Goal: Task Accomplishment & Management: Complete application form

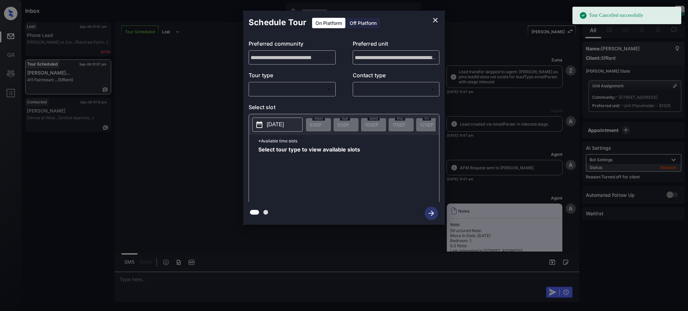
scroll to position [1677, 0]
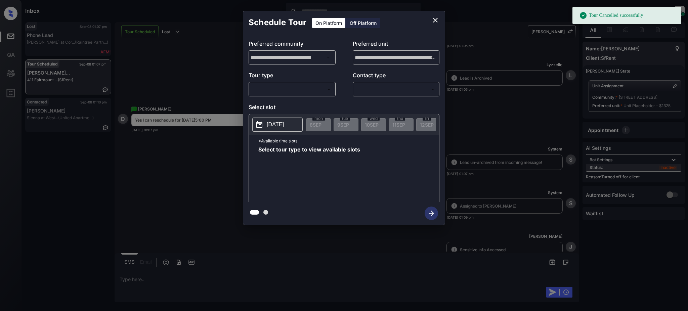
click at [358, 25] on div "Off Platform" at bounding box center [364, 23] width 34 height 10
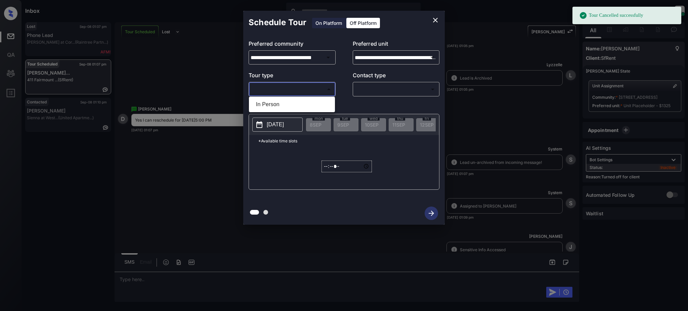
click at [306, 91] on body "Tour Cancelled successfully Inbox Juan Carlos Manantan Online Set yourself offl…" at bounding box center [344, 155] width 688 height 311
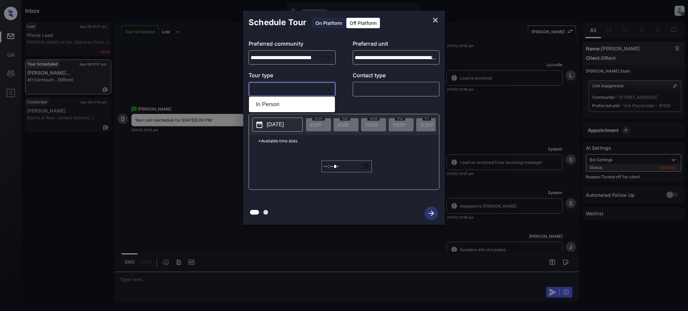
click at [282, 105] on li "In Person" at bounding box center [292, 104] width 83 height 12
type input "********"
click at [381, 87] on body "Inbox Juan Carlos Manantan Online Set yourself offline Set yourself on break Pr…" at bounding box center [344, 155] width 688 height 311
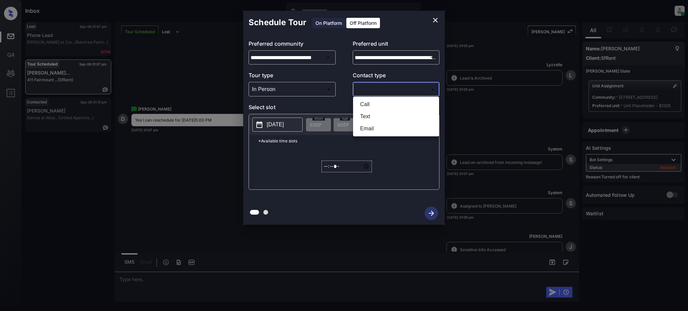
click at [364, 117] on li "Text" at bounding box center [396, 117] width 83 height 12
type input "****"
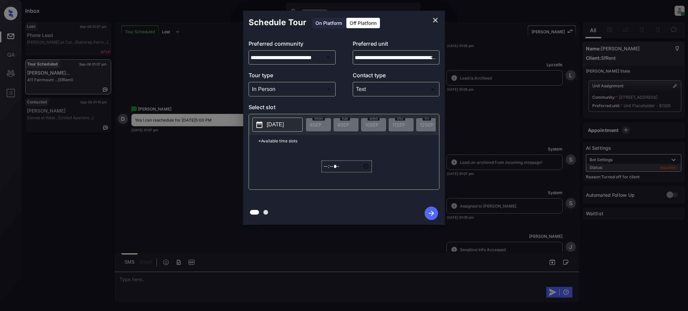
click at [276, 122] on p "2025-09-08" at bounding box center [275, 125] width 17 height 8
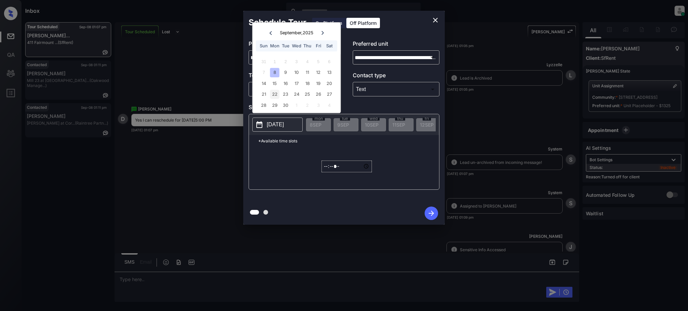
drag, startPoint x: 261, startPoint y: 83, endPoint x: 274, endPoint y: 95, distance: 18.3
click at [262, 82] on div "14" at bounding box center [264, 83] width 9 height 9
click at [327, 172] on input "*****" at bounding box center [347, 167] width 50 height 12
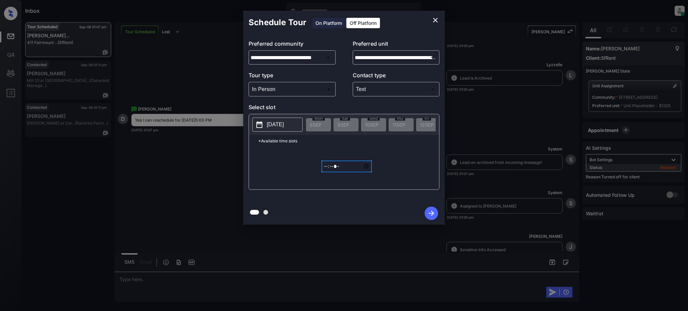
type input "*****"
click at [435, 211] on icon "button" at bounding box center [431, 213] width 13 height 13
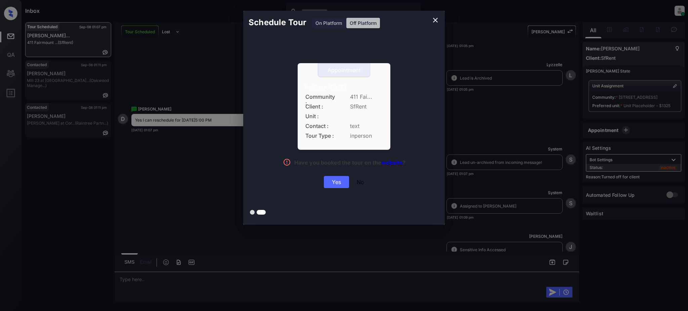
click at [331, 182] on div "Yes" at bounding box center [336, 182] width 25 height 12
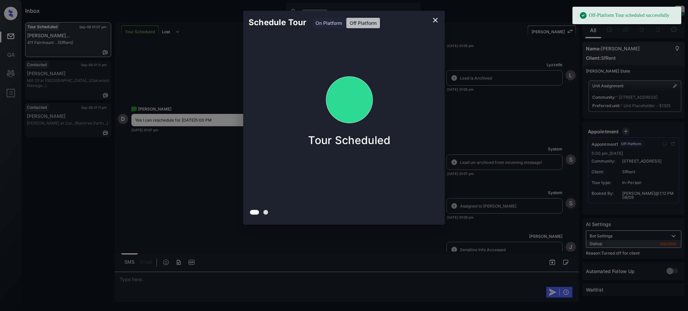
click at [434, 22] on icon "close" at bounding box center [435, 20] width 5 height 5
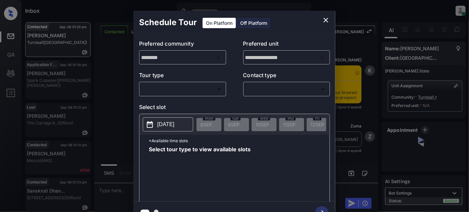
scroll to position [392, 0]
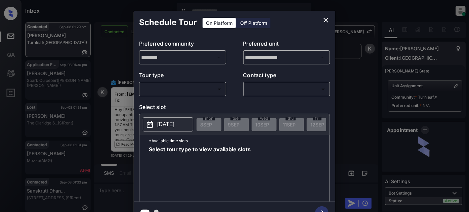
click at [182, 92] on body "Inbox Juan Carlos Manantan Online Set yourself offline Set yourself on break Pr…" at bounding box center [234, 106] width 469 height 212
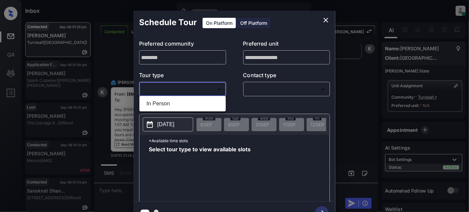
click at [324, 21] on div at bounding box center [234, 106] width 469 height 212
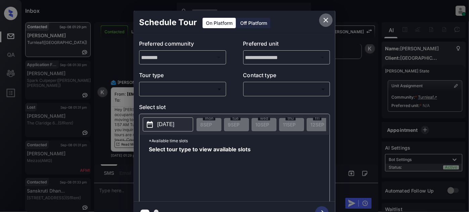
click at [324, 19] on icon "close" at bounding box center [326, 20] width 8 height 8
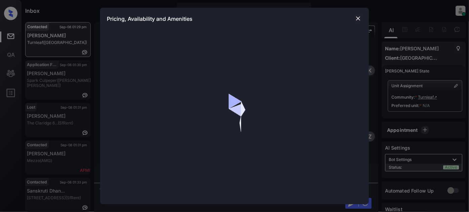
scroll to position [392, 0]
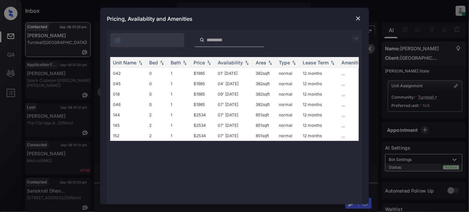
click at [360, 15] on img at bounding box center [358, 18] width 7 height 7
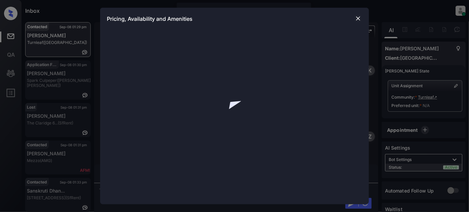
scroll to position [392, 0]
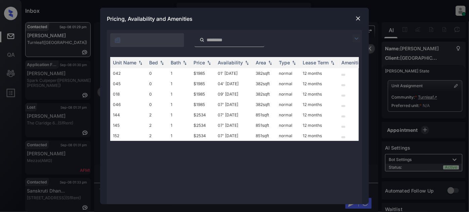
click at [356, 33] on div at bounding box center [234, 38] width 255 height 17
click at [356, 37] on img at bounding box center [357, 39] width 8 height 8
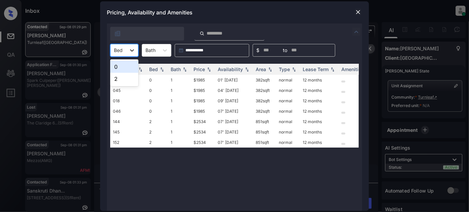
click at [131, 50] on icon at bounding box center [132, 50] width 7 height 7
click at [128, 67] on div "0" at bounding box center [124, 67] width 28 height 12
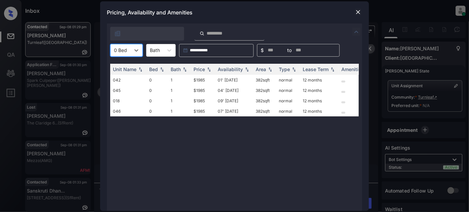
click at [358, 11] on img at bounding box center [358, 12] width 7 height 7
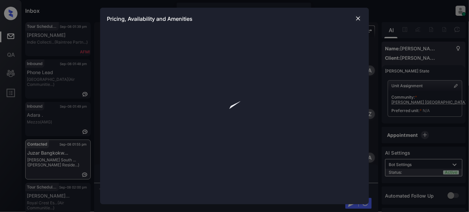
scroll to position [527, 0]
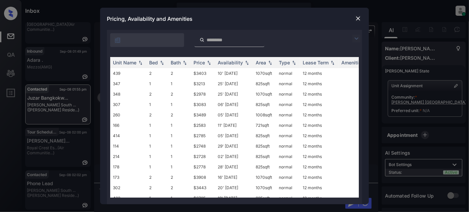
click at [357, 37] on img at bounding box center [357, 39] width 8 height 8
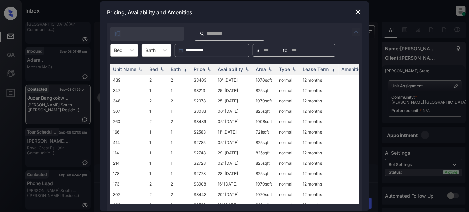
type input "*"
click at [117, 52] on div at bounding box center [118, 50] width 9 height 7
click at [116, 78] on div "2" at bounding box center [124, 79] width 28 height 12
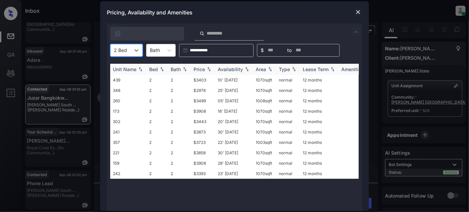
type input "*"
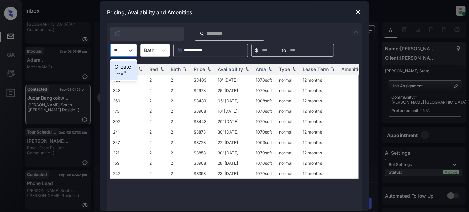
type input "*"
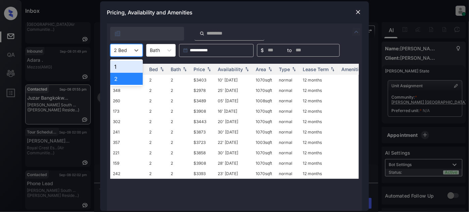
click at [271, 18] on div "Pricing, Availability and Amenities" at bounding box center [234, 12] width 269 height 22
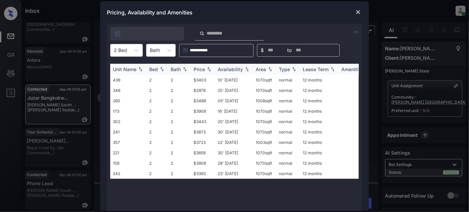
click at [198, 70] on div "Price" at bounding box center [199, 70] width 11 height 6
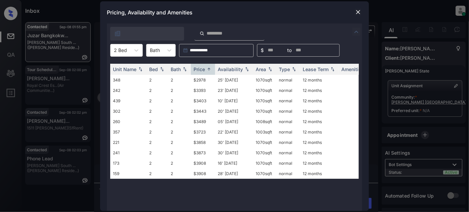
scroll to position [0, 0]
click at [226, 80] on td "25' Jul 25" at bounding box center [234, 80] width 38 height 10
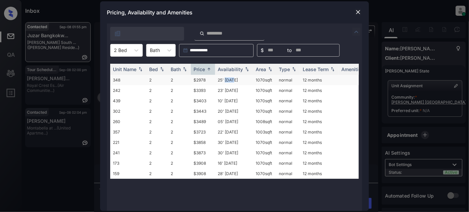
click at [226, 80] on td "25' Jul 25" at bounding box center [234, 80] width 38 height 10
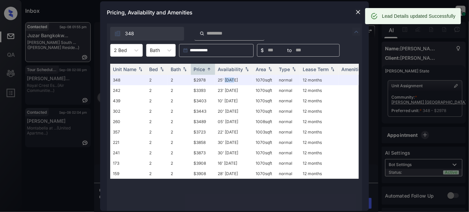
click at [357, 14] on img at bounding box center [358, 12] width 7 height 7
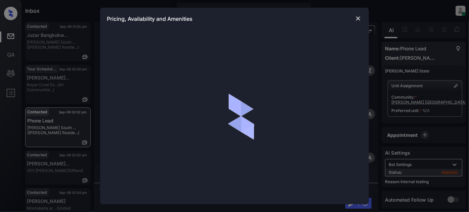
scroll to position [162, 0]
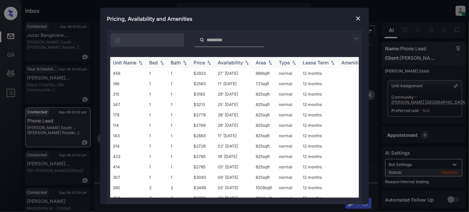
click at [207, 64] on img at bounding box center [209, 63] width 7 height 5
click at [207, 64] on img at bounding box center [209, 62] width 7 height 5
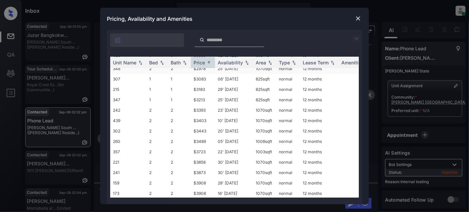
scroll to position [90, 0]
click at [357, 18] on img at bounding box center [358, 18] width 7 height 7
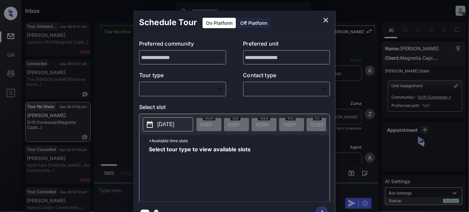
click at [164, 89] on body "Inbox Juan Carlos Manantan Online Set yourself offline Set yourself on break Pr…" at bounding box center [234, 106] width 469 height 212
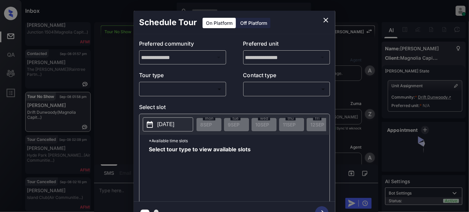
scroll to position [7, 0]
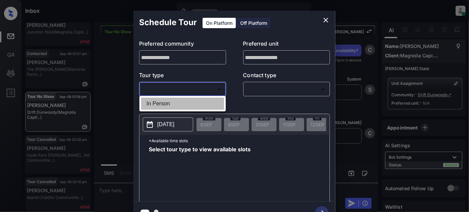
click at [159, 103] on li "In Person" at bounding box center [182, 104] width 83 height 12
type input "********"
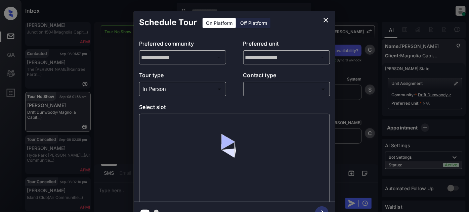
click at [261, 81] on p "Contact type" at bounding box center [286, 76] width 87 height 11
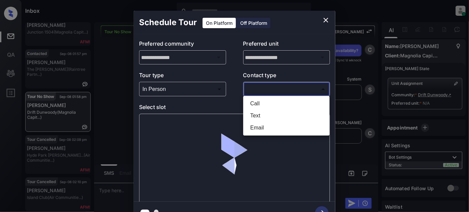
click at [261, 87] on body "Inbox Juan Carlos Manantan Online Set yourself offline Set yourself on break Pr…" at bounding box center [234, 106] width 469 height 212
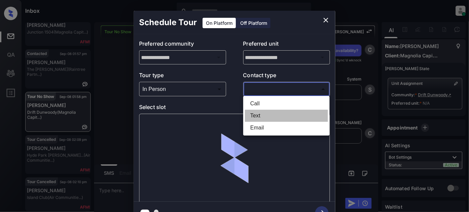
click at [254, 114] on li "Text" at bounding box center [286, 116] width 83 height 12
type input "****"
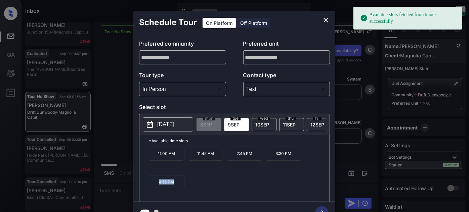
drag, startPoint x: 182, startPoint y: 188, endPoint x: 126, endPoint y: 187, distance: 55.5
click at [126, 187] on div "**********" at bounding box center [234, 118] width 469 height 236
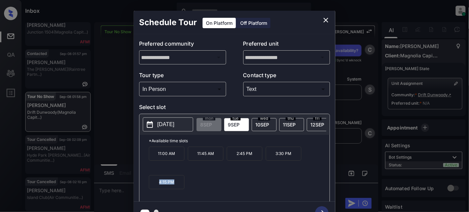
copy p "4:15 PM"
click at [324, 19] on icon "close" at bounding box center [326, 20] width 8 height 8
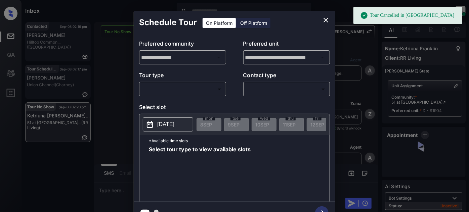
scroll to position [4724, 0]
click at [184, 88] on body "Tour Cancelled in Knock Inbox Juan Carlos Manantan Online Set yourself offline …" at bounding box center [234, 106] width 469 height 212
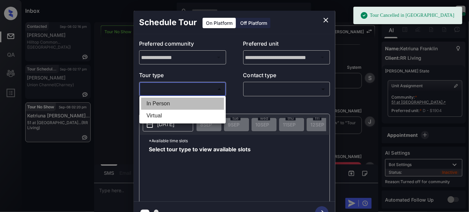
click at [171, 103] on li "In Person" at bounding box center [182, 104] width 83 height 12
type input "********"
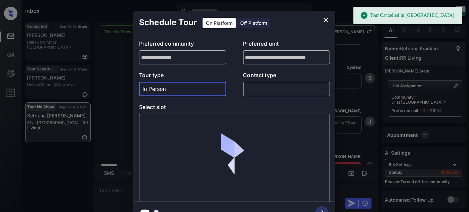
click at [261, 90] on body "Tour Cancelled in Knock Inbox Juan Carlos Manantan Online Set yourself offline …" at bounding box center [234, 106] width 469 height 212
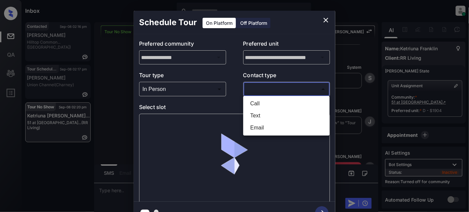
click at [260, 119] on li "Text" at bounding box center [286, 116] width 83 height 12
type input "****"
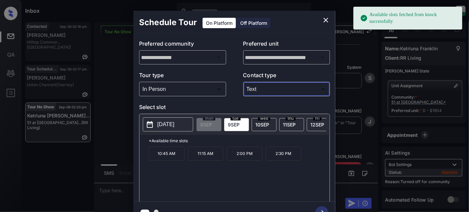
click at [196, 88] on body "Available slots fetched from knock successfully Inbox Juan Carlos Manantan Onli…" at bounding box center [234, 106] width 469 height 212
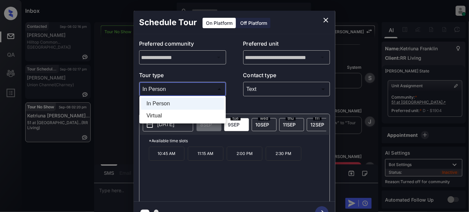
click at [243, 104] on div at bounding box center [234, 106] width 469 height 212
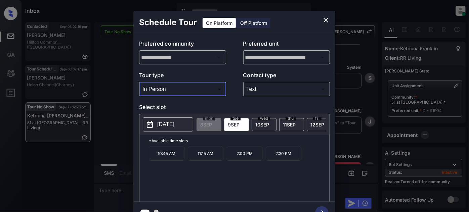
click at [162, 124] on p "[DATE]" at bounding box center [165, 125] width 17 height 8
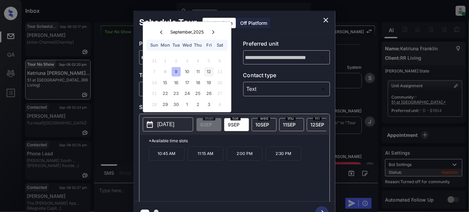
click at [211, 71] on div "12" at bounding box center [208, 71] width 9 height 9
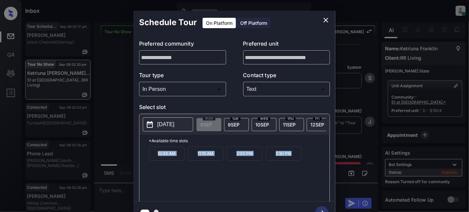
drag, startPoint x: 152, startPoint y: 161, endPoint x: 294, endPoint y: 158, distance: 142.2
click at [294, 158] on div "10:45 AM 11:15 AM 2:00 PM 2:30 PM" at bounding box center [239, 174] width 181 height 54
copy div "10:45 AM 11:15 AM 2:00 PM 2:30 PM"
click at [322, 17] on icon "close" at bounding box center [326, 20] width 8 height 8
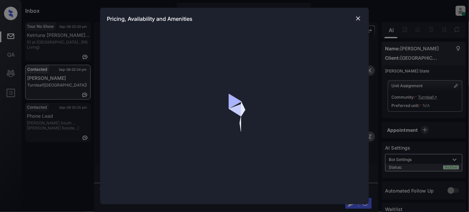
scroll to position [988, 0]
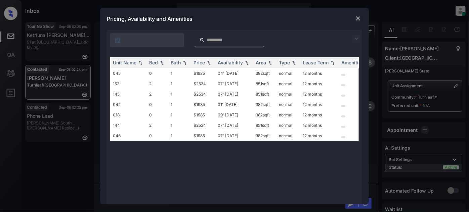
click at [358, 36] on img at bounding box center [357, 39] width 8 height 8
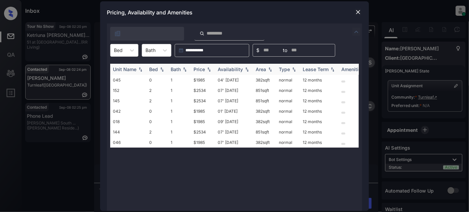
click at [197, 70] on div "Price" at bounding box center [199, 70] width 11 height 6
click at [236, 80] on td "04' Aug 25" at bounding box center [234, 80] width 38 height 10
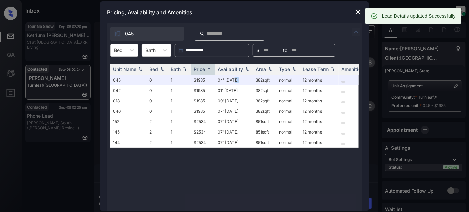
click at [355, 13] on img at bounding box center [358, 12] width 7 height 7
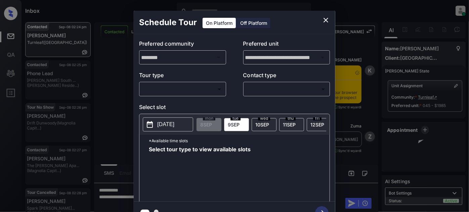
scroll to position [591, 0]
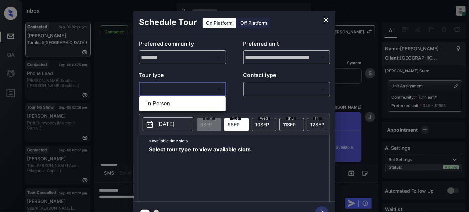
click at [177, 89] on body "Inbox [PERSON_NAME] Online Set yourself offline Set yourself on break Profile S…" at bounding box center [234, 106] width 469 height 212
click at [327, 18] on div at bounding box center [234, 106] width 469 height 212
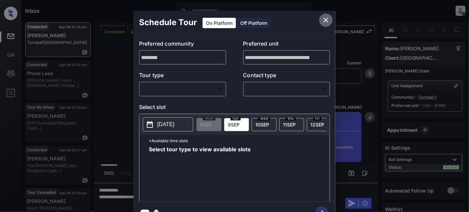
click at [329, 22] on icon "close" at bounding box center [326, 20] width 8 height 8
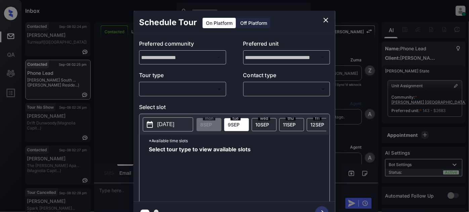
scroll to position [479, 0]
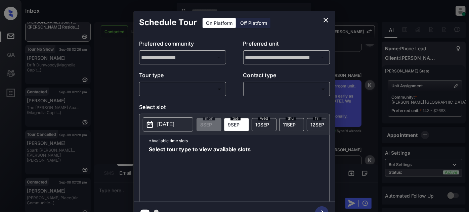
click at [209, 81] on p "Tour type" at bounding box center [182, 76] width 87 height 11
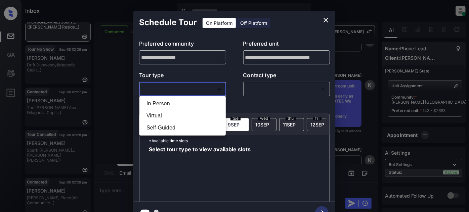
click at [208, 89] on body "Inbox Juan Carlos Manantan Online Set yourself offline Set yourself on break Pr…" at bounding box center [234, 106] width 469 height 212
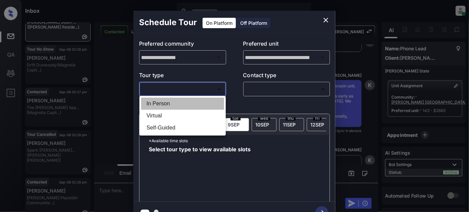
drag, startPoint x: 172, startPoint y: 105, endPoint x: 180, endPoint y: 104, distance: 7.2
click at [172, 105] on li "In Person" at bounding box center [182, 104] width 83 height 12
type input "********"
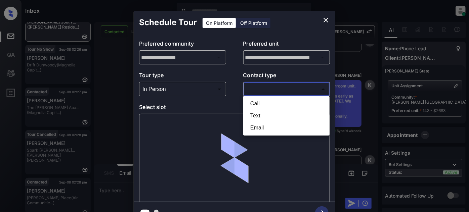
click at [271, 87] on body "Inbox Juan Carlos Manantan Online Set yourself offline Set yourself on break Pr…" at bounding box center [234, 106] width 469 height 212
click at [256, 116] on li "Text" at bounding box center [286, 116] width 83 height 12
type input "****"
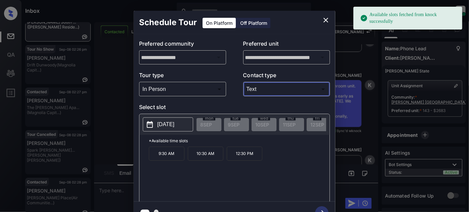
click at [164, 118] on button "2025-09-30" at bounding box center [168, 125] width 50 height 14
click at [327, 20] on icon "close" at bounding box center [326, 20] width 8 height 8
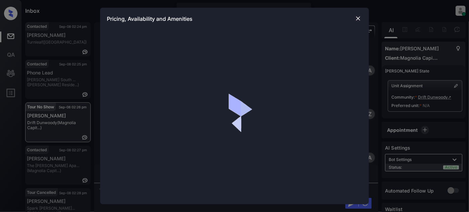
scroll to position [1997, 0]
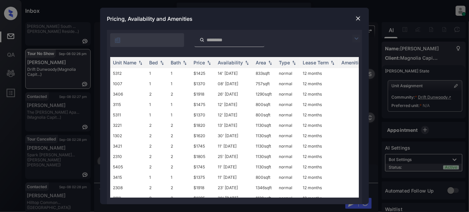
click at [358, 41] on img at bounding box center [357, 39] width 8 height 8
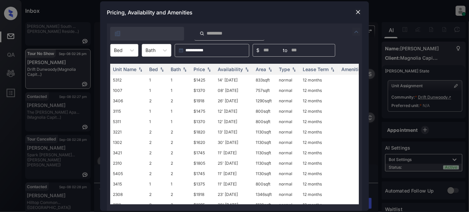
click at [124, 49] on div "Bed" at bounding box center [118, 50] width 15 height 10
click at [119, 77] on div "2" at bounding box center [124, 79] width 28 height 12
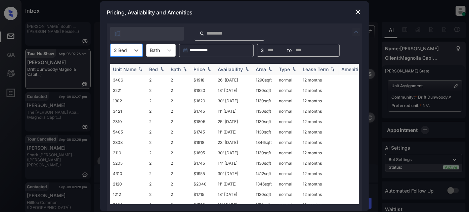
click at [199, 67] on div "Price" at bounding box center [199, 70] width 11 height 6
click at [235, 82] on td "30' [DATE]" at bounding box center [234, 80] width 38 height 10
click at [235, 82] on td "30' Aug 25" at bounding box center [234, 80] width 38 height 10
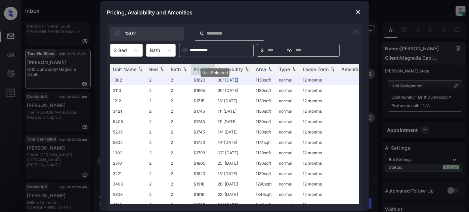
click at [357, 9] on img at bounding box center [358, 12] width 7 height 7
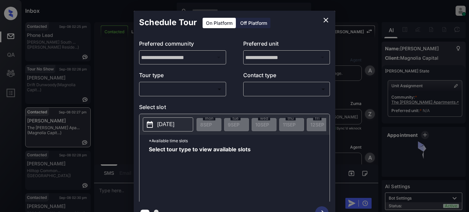
click at [186, 82] on div "​ ​" at bounding box center [182, 89] width 87 height 14
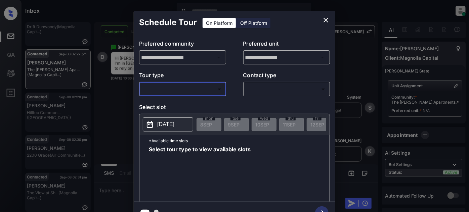
click at [186, 86] on body "Inbox [PERSON_NAME] Online Set yourself offline Set yourself on break Profile S…" at bounding box center [234, 106] width 469 height 212
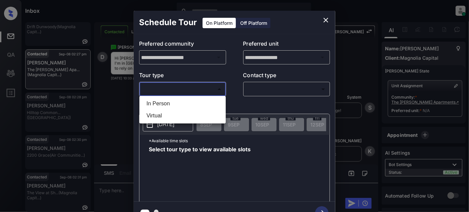
click at [325, 15] on div at bounding box center [234, 106] width 469 height 212
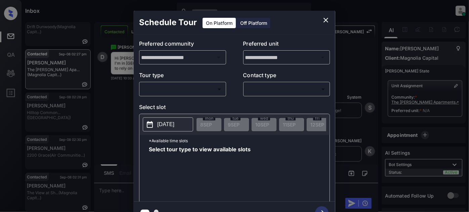
click at [326, 19] on icon "close" at bounding box center [326, 20] width 5 height 5
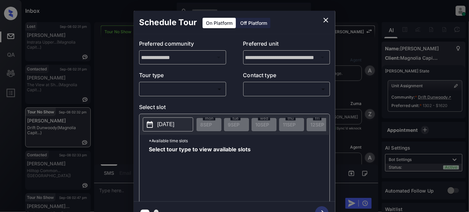
scroll to position [1604, 0]
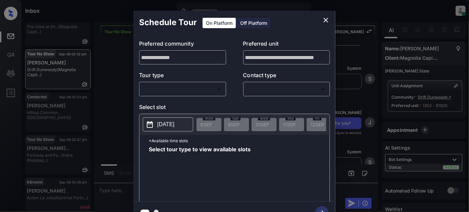
click at [190, 90] on body "Inbox [PERSON_NAME] Online Set yourself offline Set yourself on break Profile S…" at bounding box center [234, 106] width 469 height 212
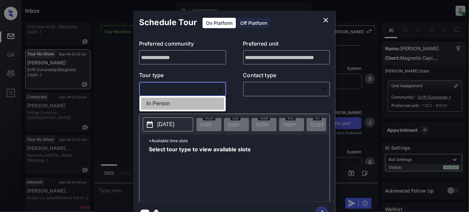
click at [171, 102] on li "In Person" at bounding box center [182, 104] width 83 height 12
type input "********"
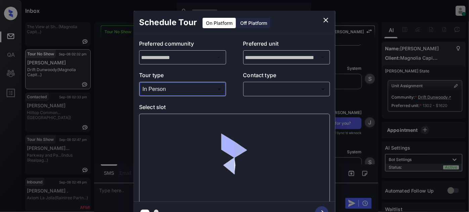
click at [264, 86] on body "Inbox [PERSON_NAME] Online Set yourself offline Set yourself on break Profile S…" at bounding box center [234, 106] width 469 height 212
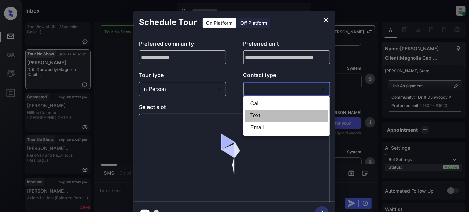
click at [252, 116] on li "Text" at bounding box center [286, 116] width 83 height 12
type input "****"
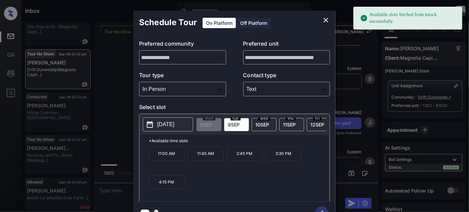
click at [167, 179] on p "4:15 PM" at bounding box center [167, 182] width 36 height 14
click at [319, 208] on icon "button" at bounding box center [321, 213] width 13 height 13
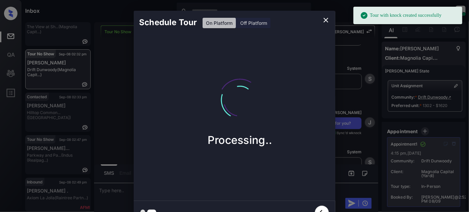
click at [325, 17] on icon "close" at bounding box center [326, 20] width 8 height 8
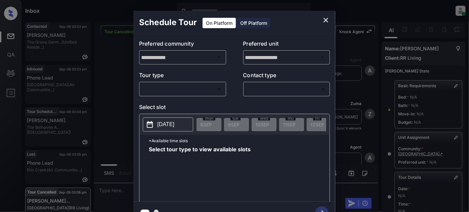
scroll to position [116, 0]
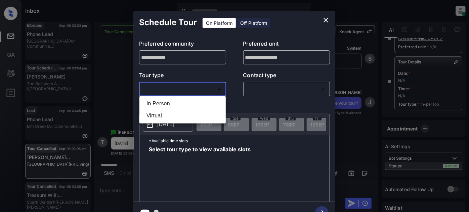
click at [195, 90] on body "Inbox [PERSON_NAME] Online Set yourself offline Set yourself on break Profile S…" at bounding box center [234, 106] width 469 height 212
click at [151, 105] on li "In Person" at bounding box center [182, 104] width 83 height 12
type input "********"
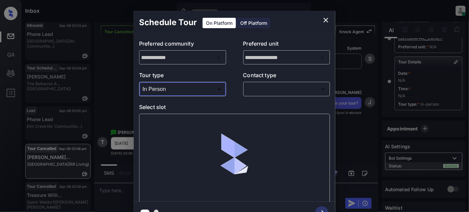
click at [258, 89] on body "Inbox [PERSON_NAME] Online Set yourself offline Set yourself on break Profile S…" at bounding box center [234, 106] width 469 height 212
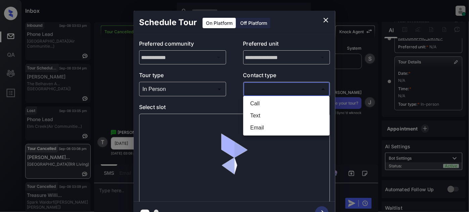
click at [258, 114] on li "Text" at bounding box center [286, 116] width 83 height 12
type input "****"
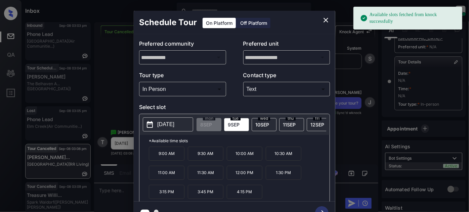
click at [230, 122] on span "[DATE]" at bounding box center [234, 125] width 12 height 6
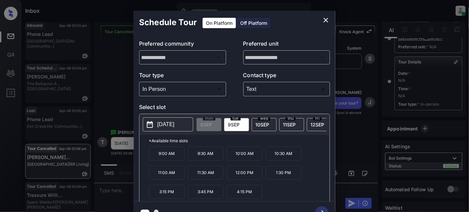
click at [322, 20] on icon "close" at bounding box center [326, 20] width 8 height 8
